Goal: Navigation & Orientation: Find specific page/section

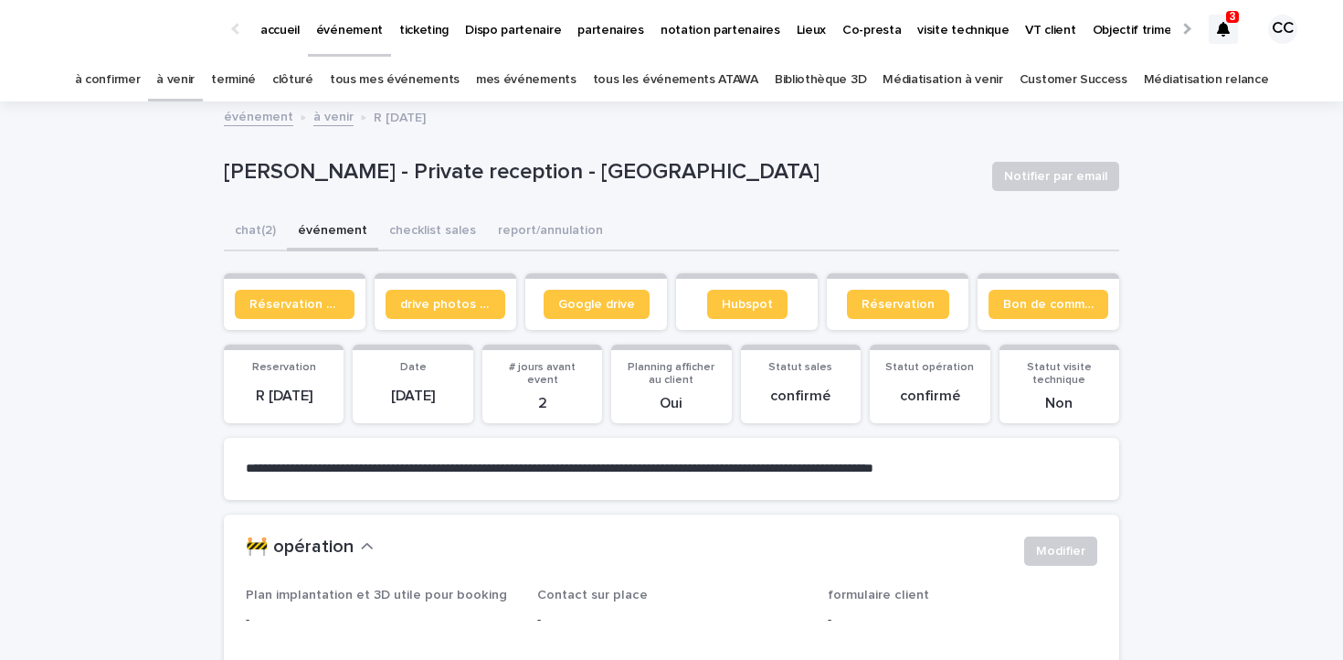
click at [195, 85] on link "à venir" at bounding box center [175, 79] width 38 height 43
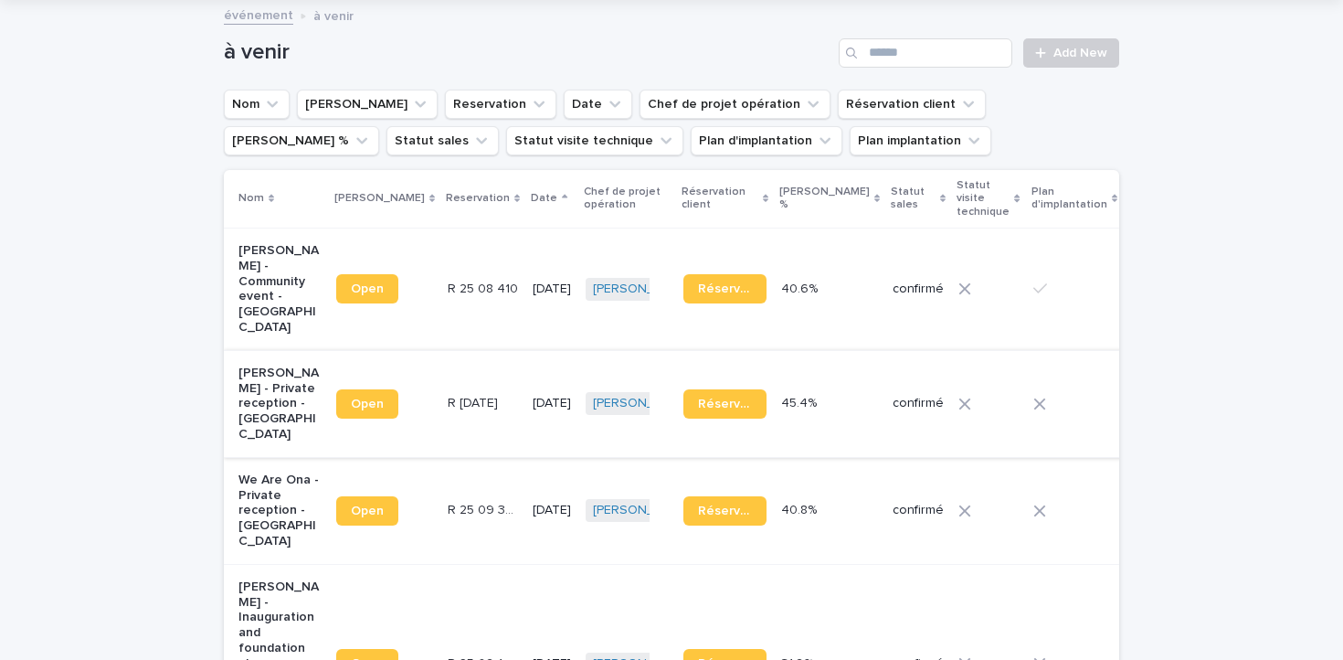
scroll to position [145, 0]
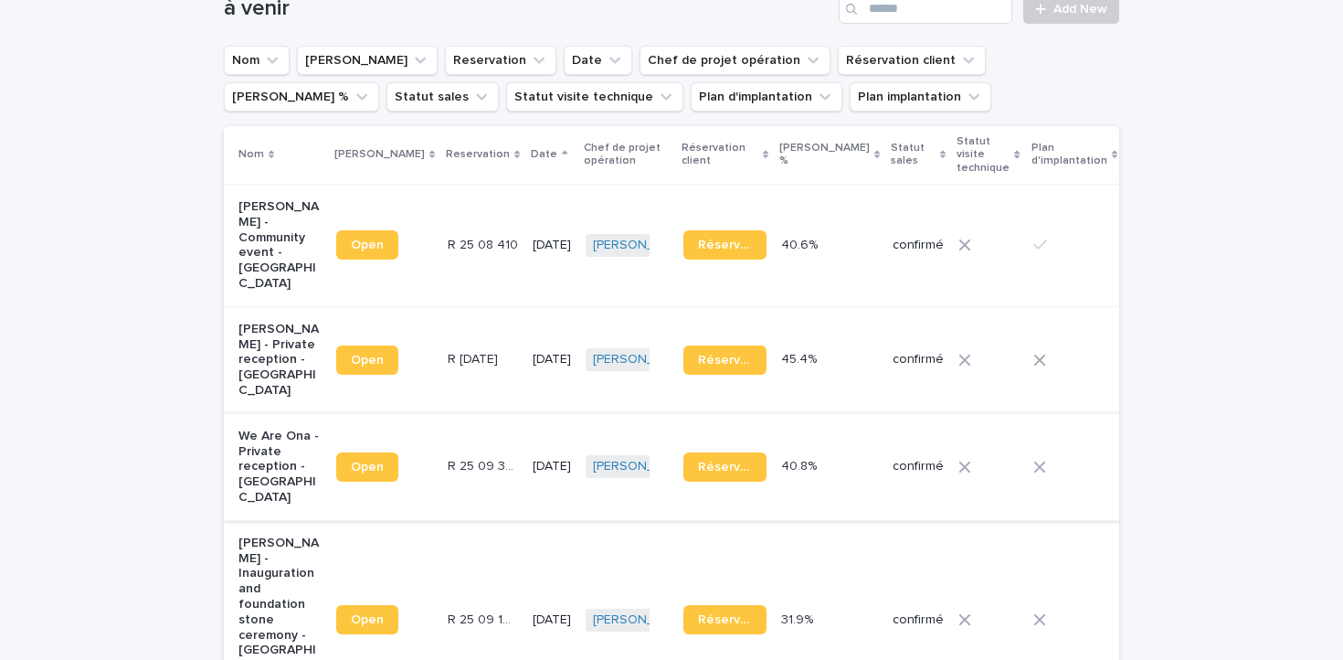
click at [351, 460] on span "Open" at bounding box center [367, 466] width 33 height 13
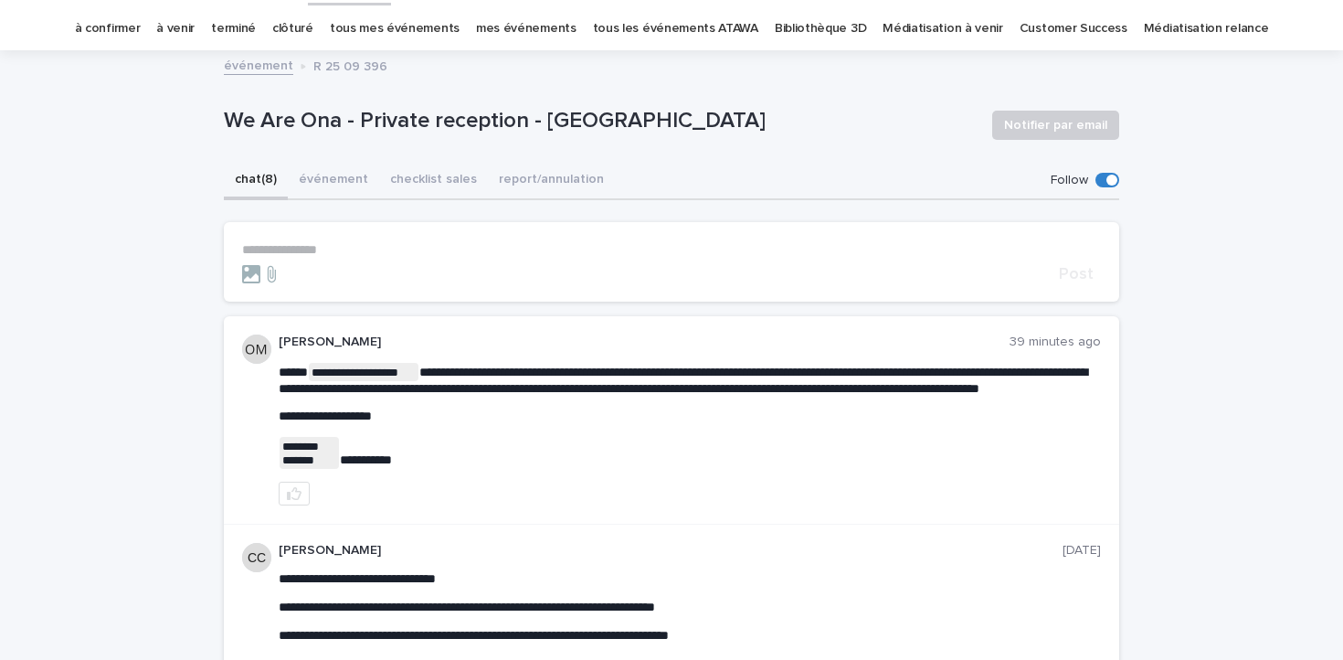
scroll to position [69, 0]
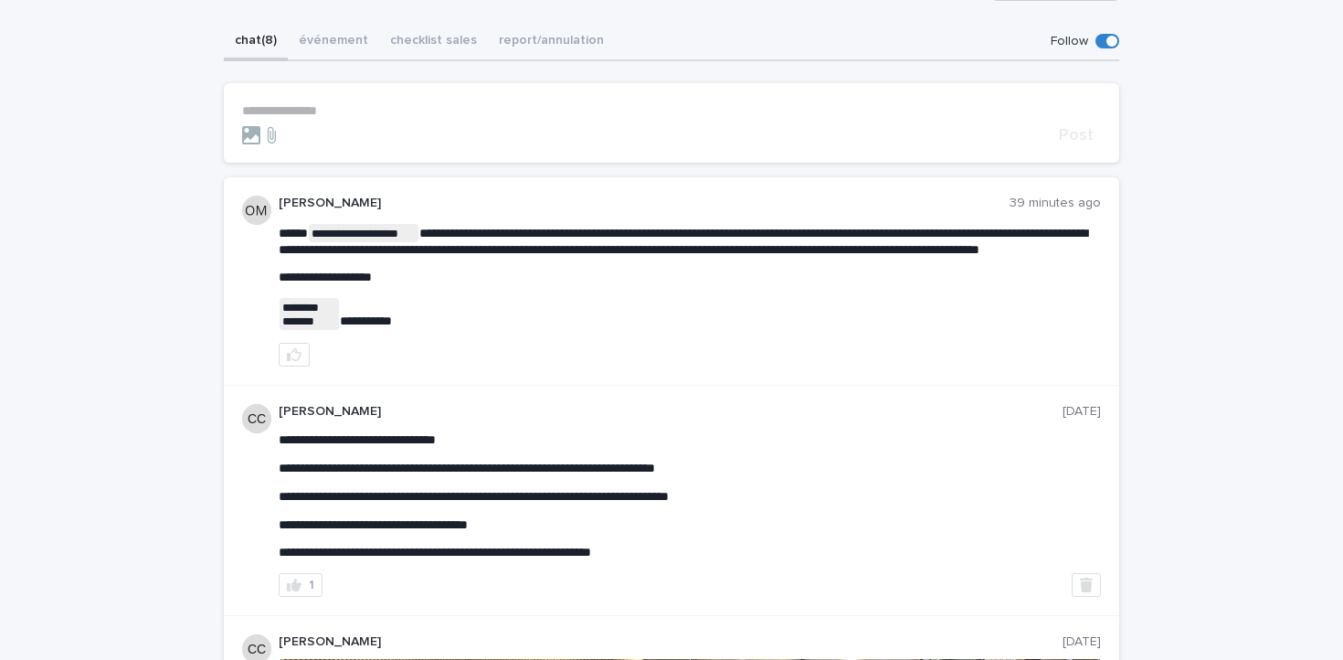
scroll to position [200, 0]
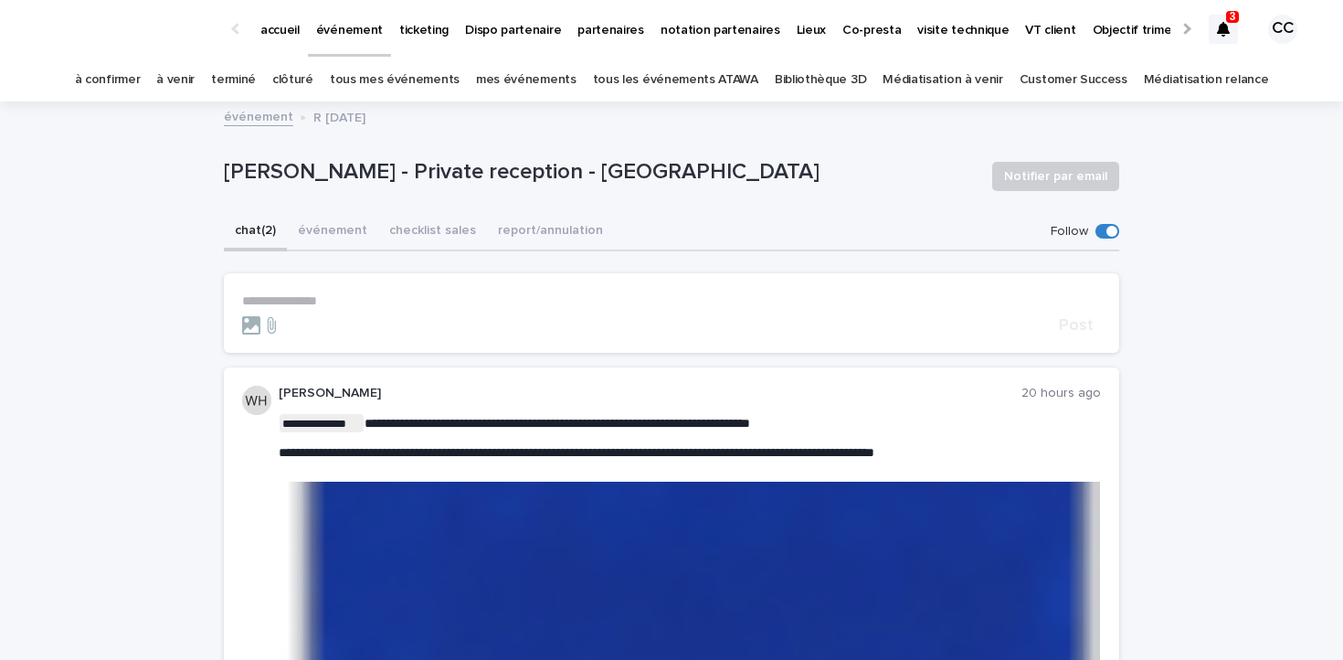
click at [1233, 35] on div at bounding box center [1223, 29] width 29 height 29
click at [673, 406] on div "**********" at bounding box center [690, 585] width 822 height 400
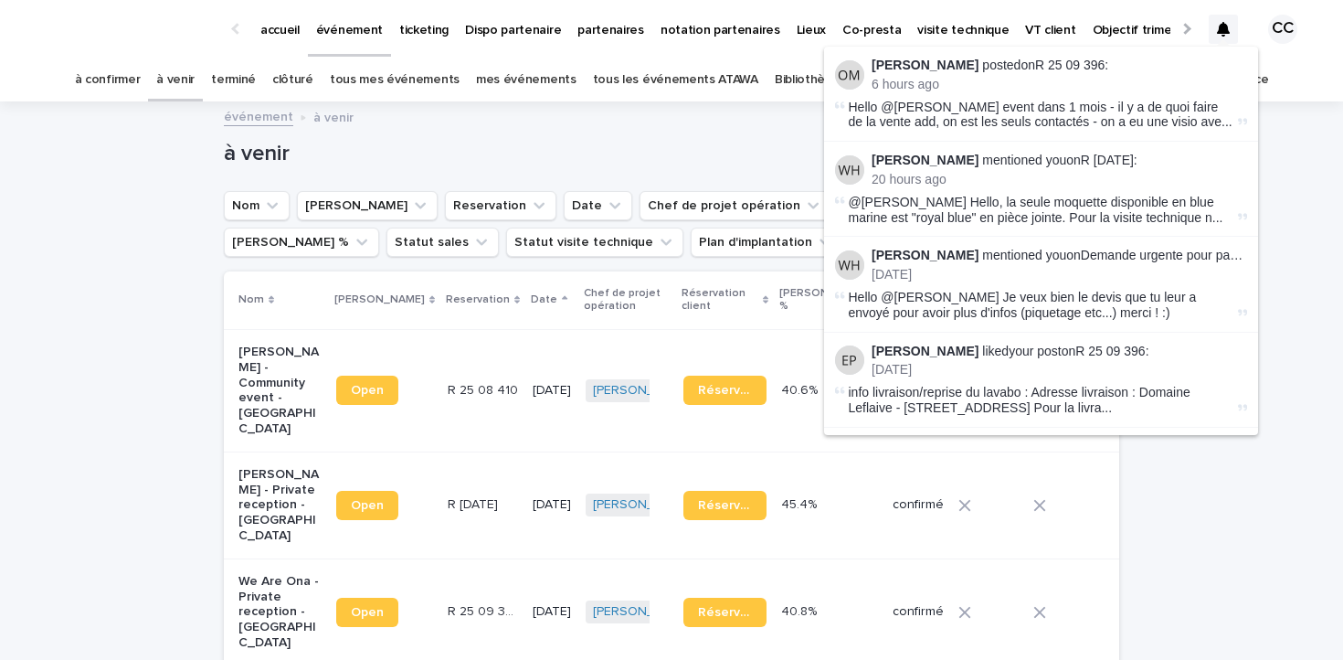
click at [1309, 118] on div "événement à venir" at bounding box center [671, 118] width 1343 height 26
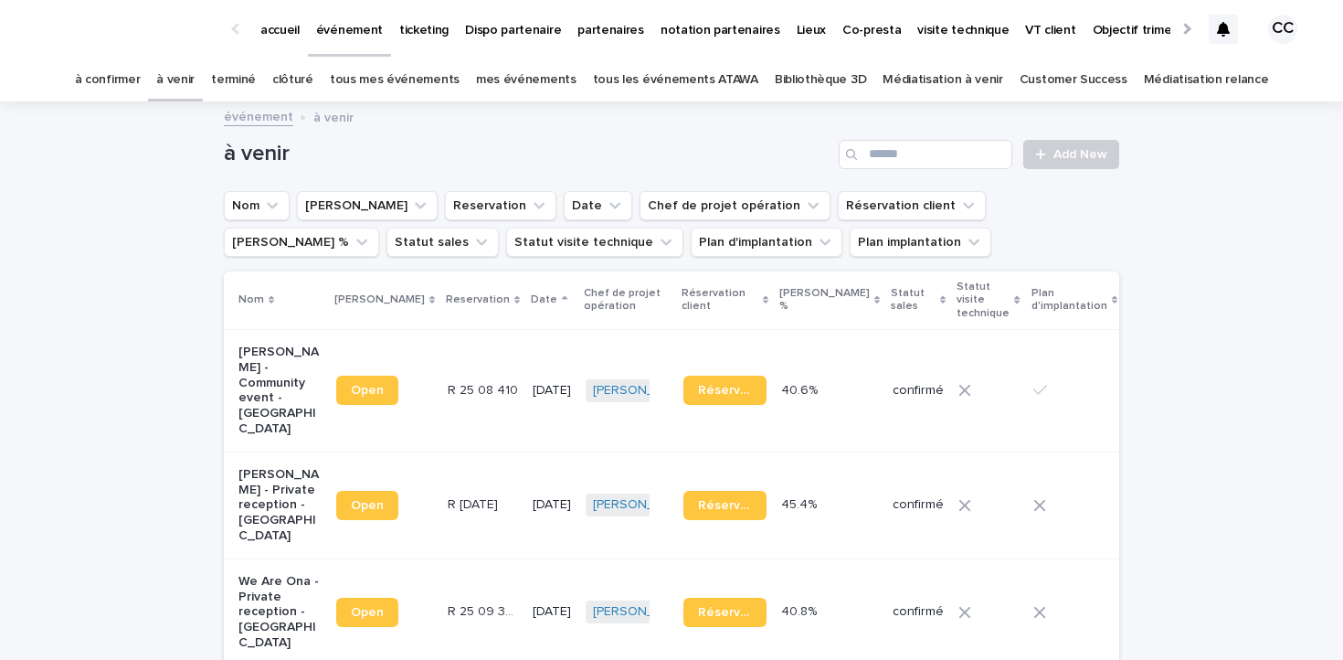
click at [1232, 37] on div at bounding box center [1223, 29] width 29 height 29
